Goal: Transaction & Acquisition: Purchase product/service

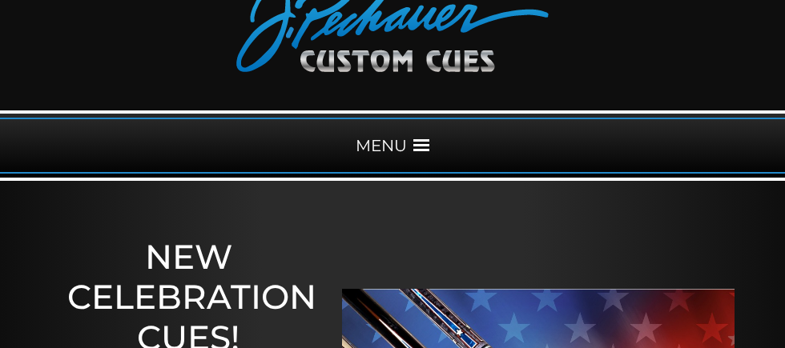
scroll to position [105, 0]
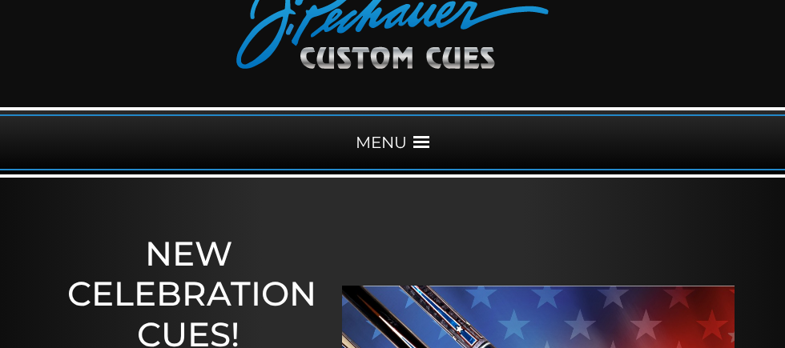
click at [429, 151] on span at bounding box center [421, 143] width 16 height 16
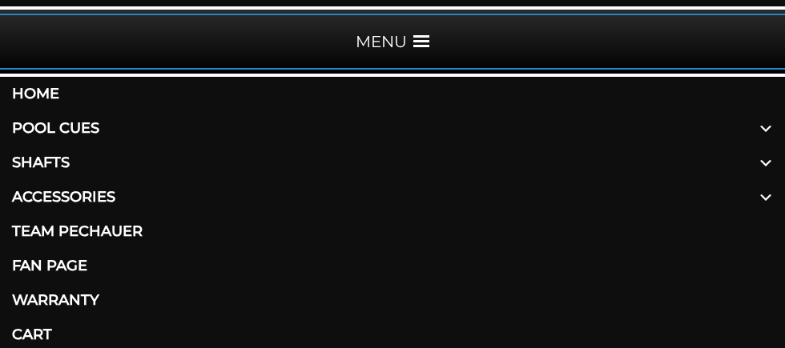
scroll to position [207, 0]
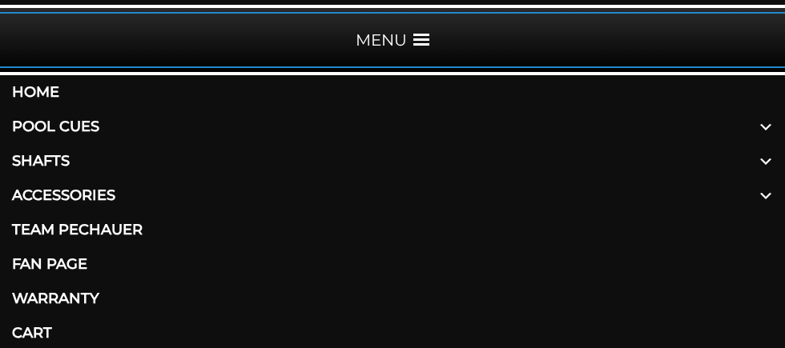
click at [762, 144] on span at bounding box center [765, 127] width 38 height 34
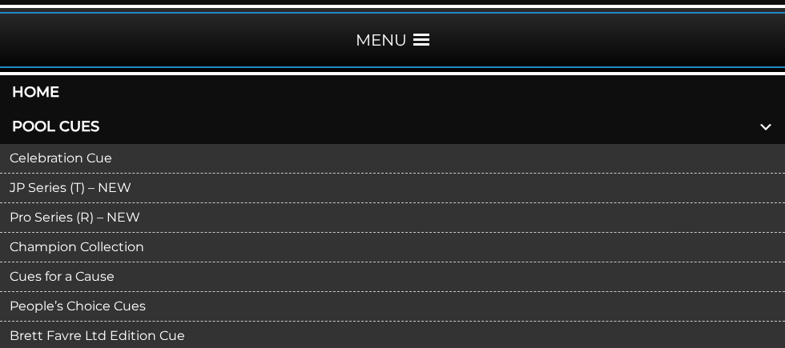
click at [78, 233] on link "Pro Series (R) – NEW" at bounding box center [392, 218] width 785 height 30
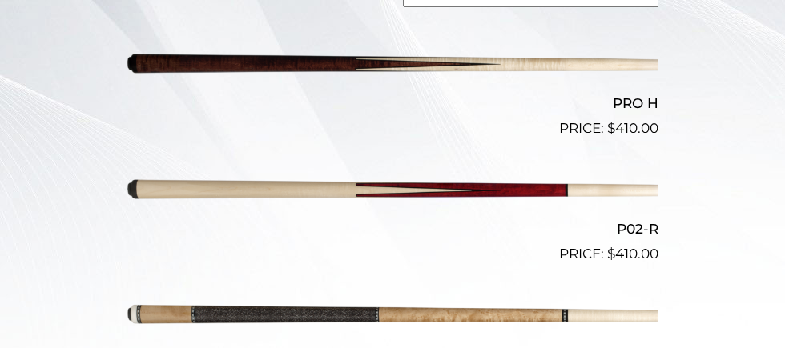
scroll to position [589, 0]
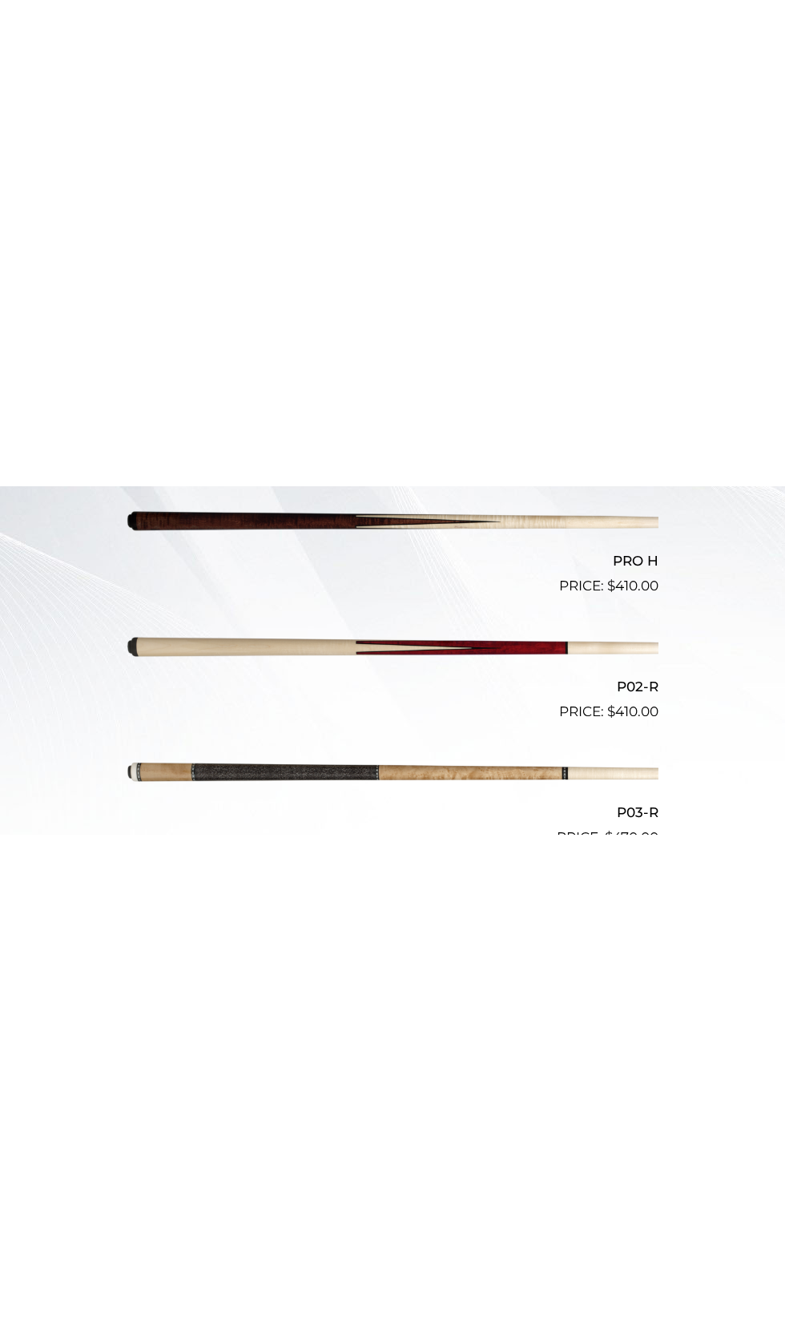
scroll to position [618, 0]
